Goal: Task Accomplishment & Management: Use online tool/utility

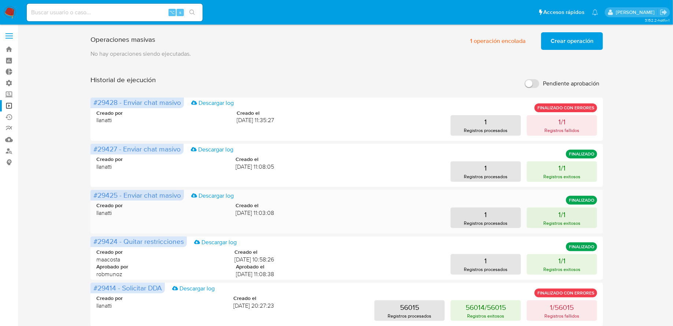
scroll to position [260, 0]
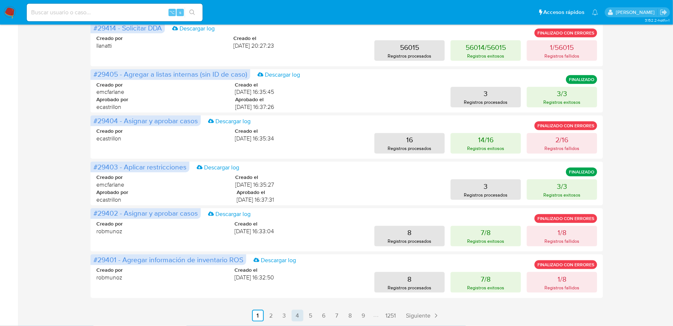
click at [296, 316] on link "4" at bounding box center [298, 315] width 12 height 12
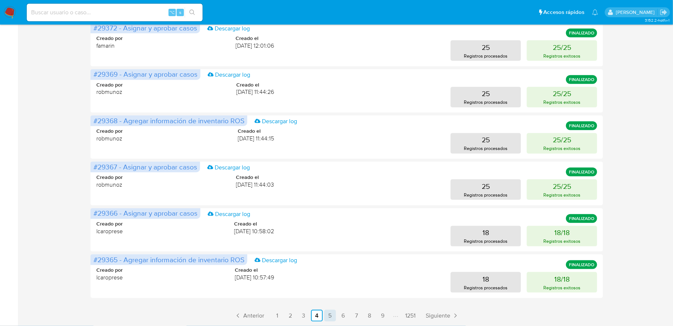
click at [332, 314] on link "5" at bounding box center [330, 315] width 12 height 12
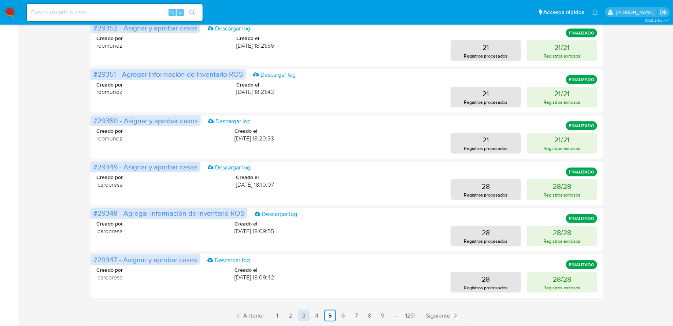
click at [305, 316] on link "3" at bounding box center [304, 315] width 12 height 12
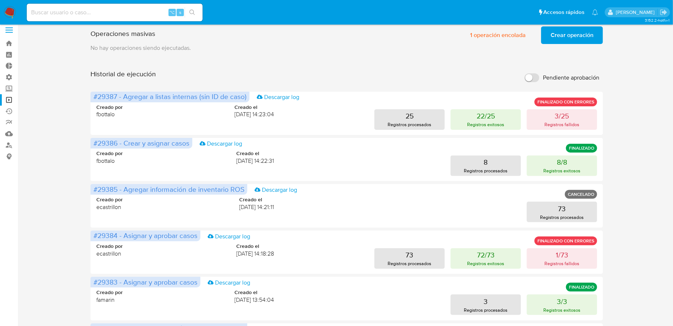
scroll to position [0, 0]
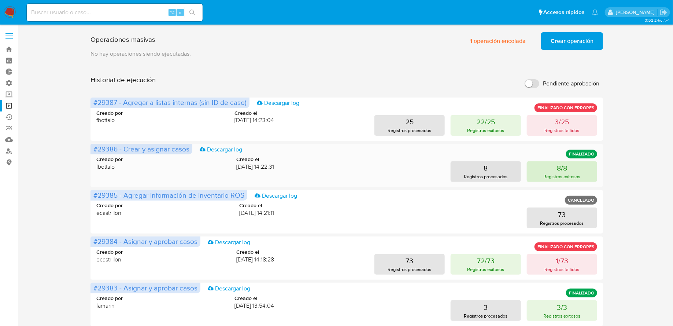
click at [548, 167] on button "8/8 Registros exitosos" at bounding box center [562, 171] width 70 height 21
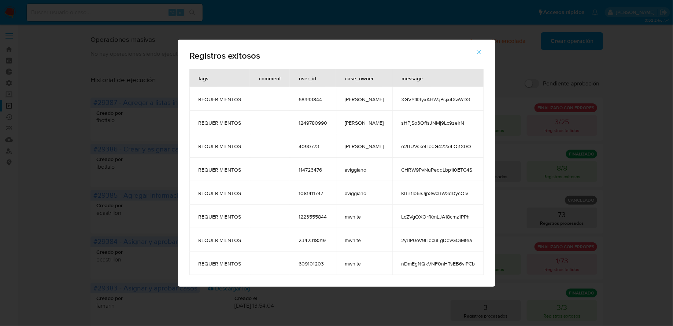
drag, startPoint x: 393, startPoint y: 95, endPoint x: 468, endPoint y: 269, distance: 189.8
click at [468, 269] on tbody "REQUERIMIENTOS 68993844 amedzovich XGVYfIf3yxAHWgPsjx4XwWD3 REQUERIMIENTOS 1249…" at bounding box center [336, 181] width 294 height 188
click at [477, 50] on button "button" at bounding box center [479, 52] width 26 height 18
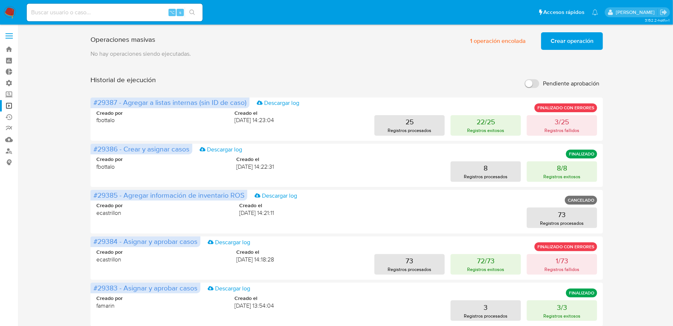
click at [574, 39] on span "Crear operación" at bounding box center [571, 41] width 43 height 16
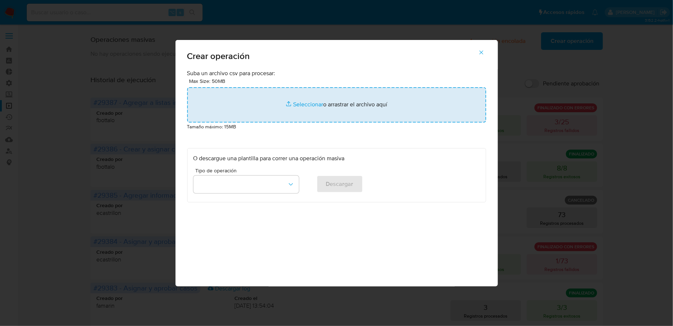
click at [244, 121] on input "file" at bounding box center [336, 104] width 299 height 35
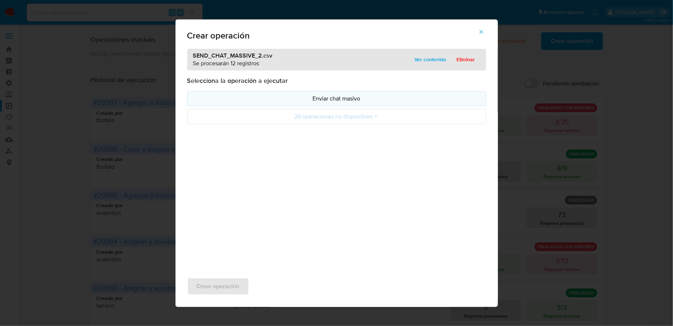
click at [277, 104] on button "Enviar chat masivo" at bounding box center [336, 98] width 299 height 15
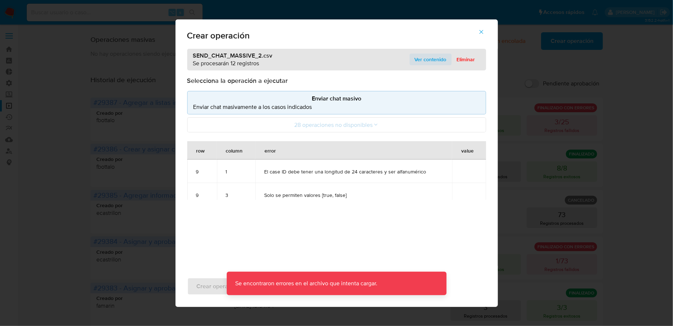
click at [426, 58] on span "Ver contenido" at bounding box center [431, 59] width 32 height 10
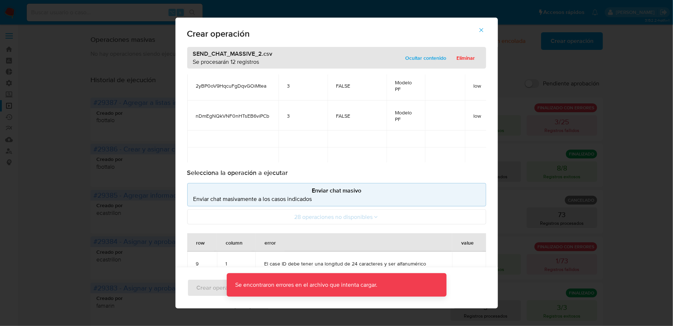
scroll to position [238, 0]
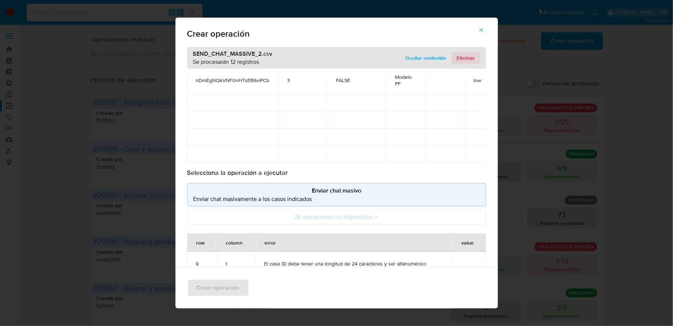
click at [462, 59] on span "Eliminar" at bounding box center [466, 58] width 18 height 10
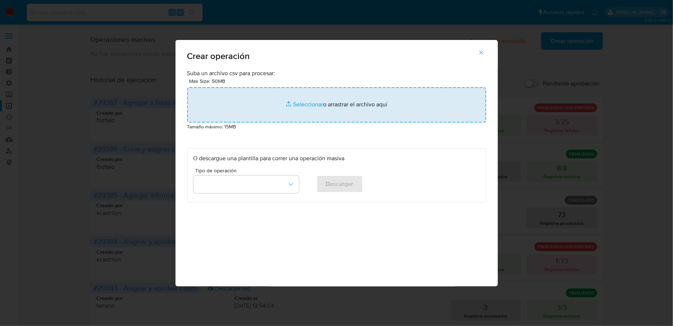
click at [307, 108] on input "file" at bounding box center [336, 104] width 299 height 35
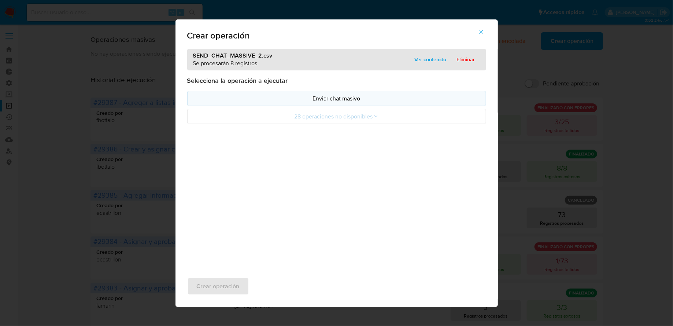
click at [232, 98] on p "Enviar chat masivo" at bounding box center [336, 98] width 286 height 8
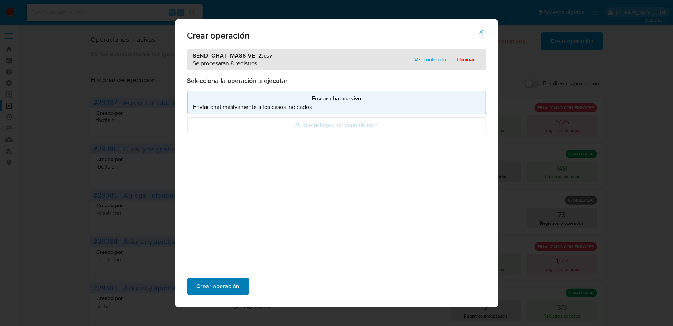
click at [215, 285] on span "Crear operación" at bounding box center [218, 286] width 43 height 16
